Goal: Task Accomplishment & Management: Manage account settings

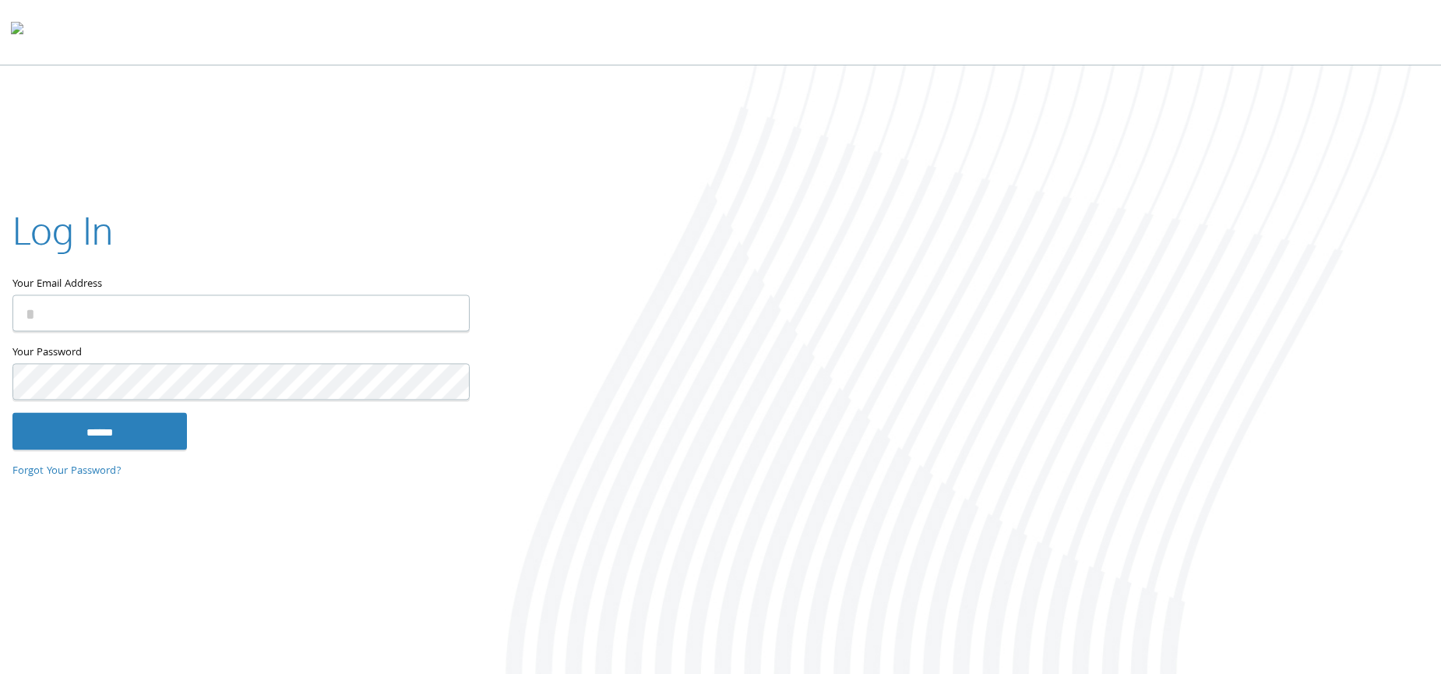
type input "**********"
click at [102, 433] on input "******" at bounding box center [99, 430] width 174 height 37
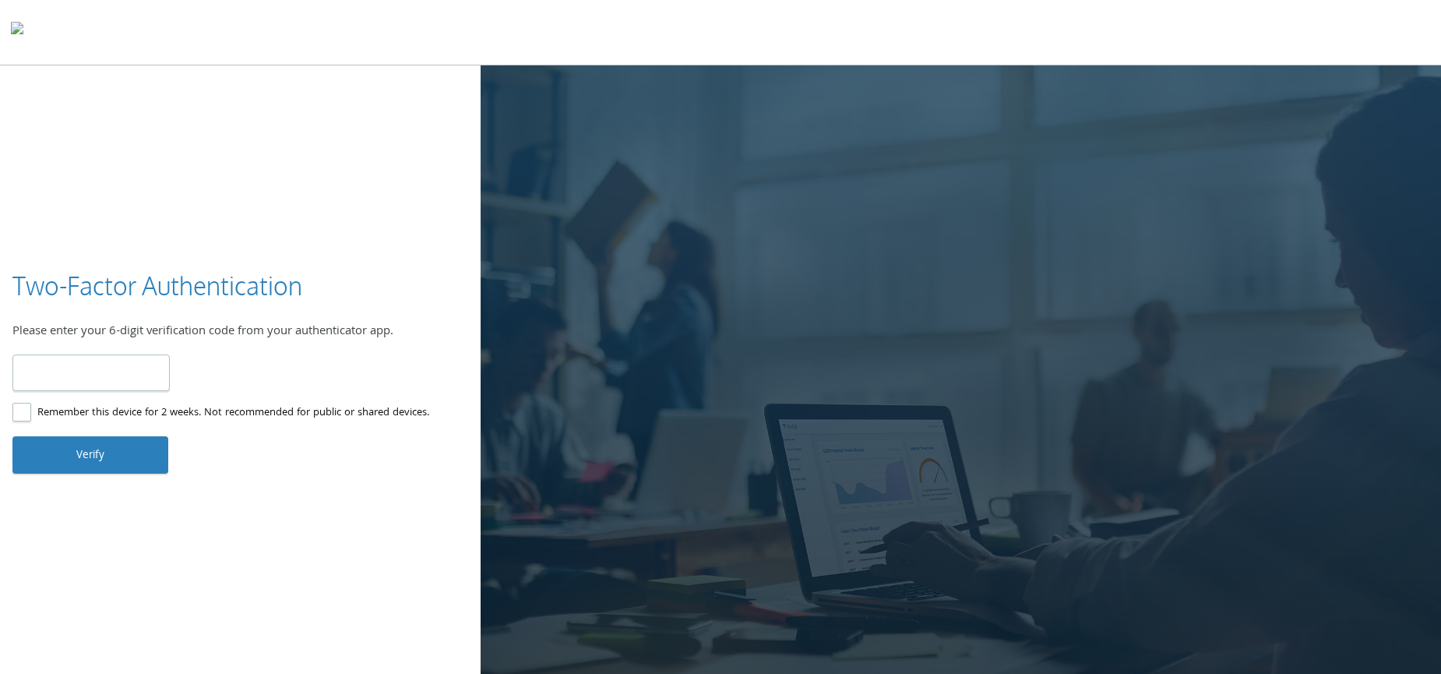
type input "******"
click at [67, 446] on button "Verify" at bounding box center [90, 454] width 156 height 37
